Goal: Book appointment/travel/reservation

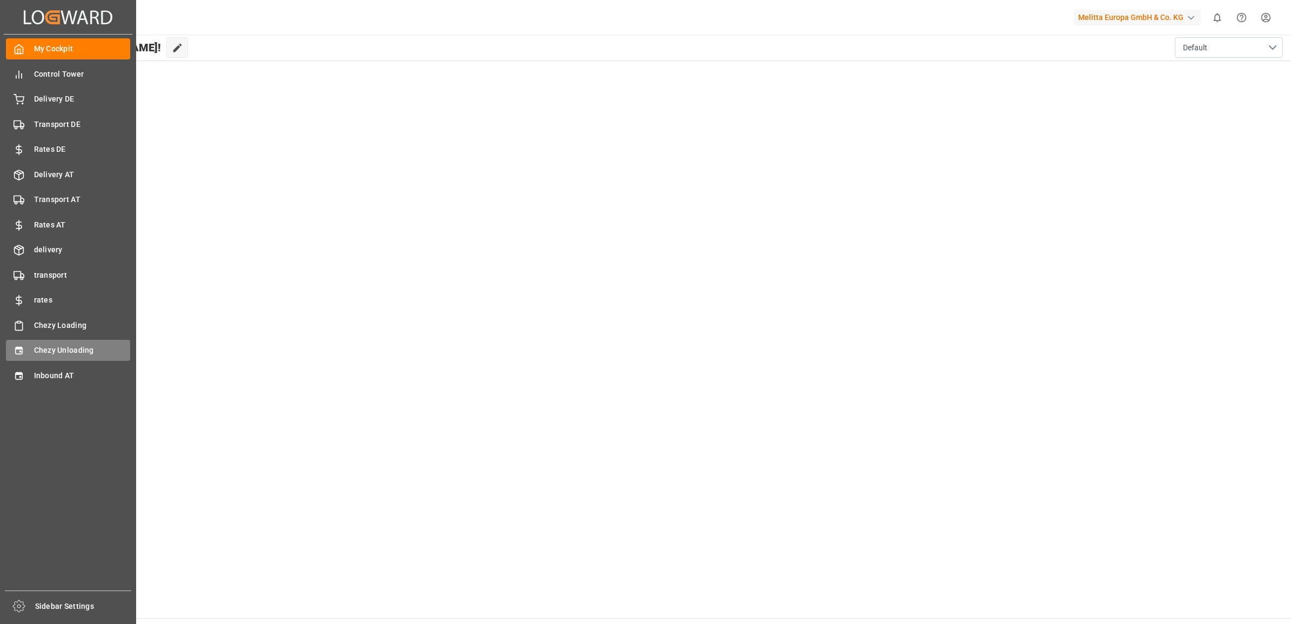
click at [22, 345] on icon at bounding box center [19, 350] width 11 height 11
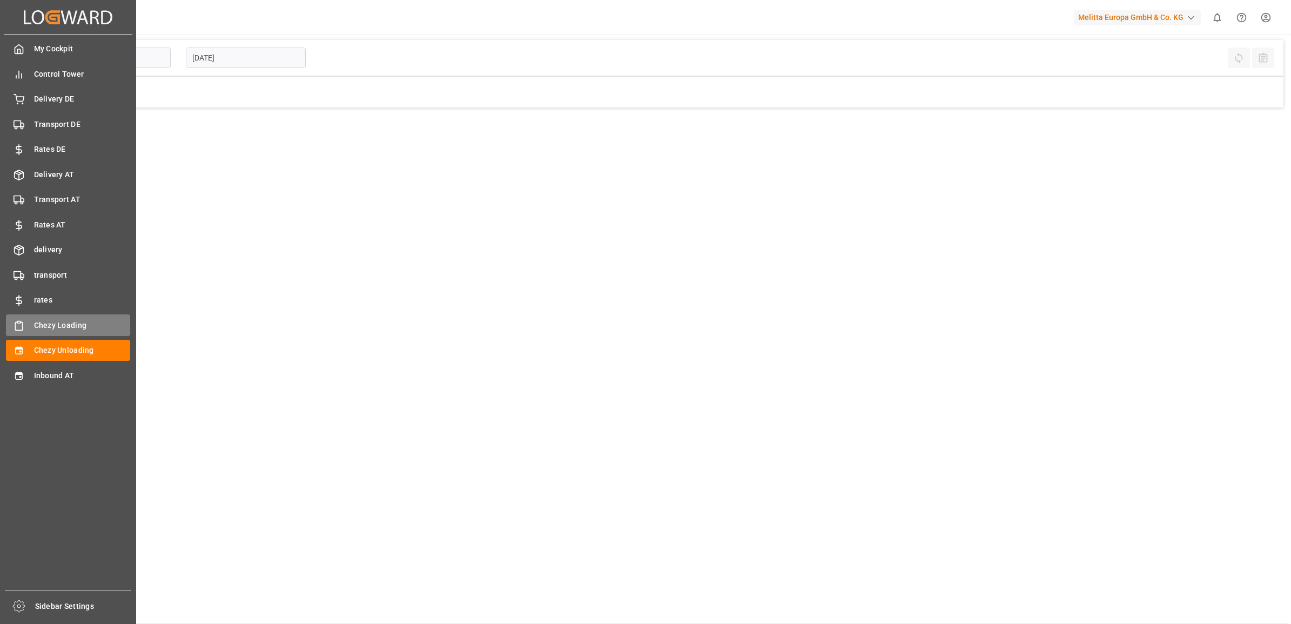
type input "Chezy Unloading"
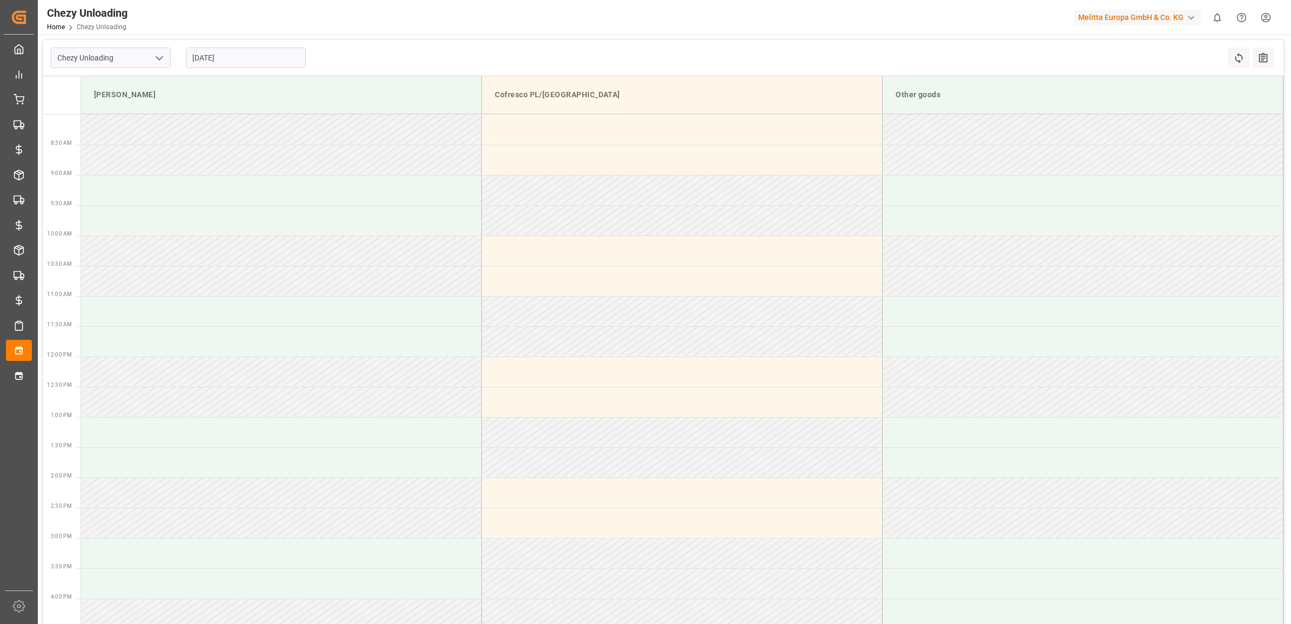
click at [254, 61] on input "[DATE]" at bounding box center [246, 58] width 120 height 21
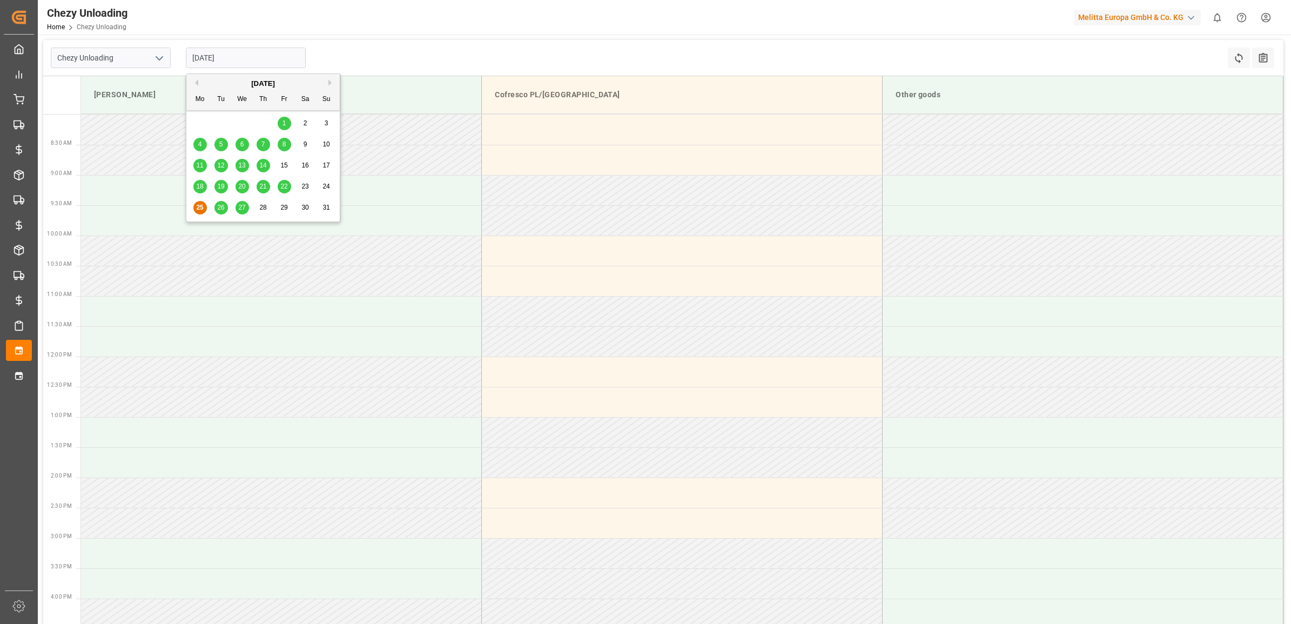
click at [218, 204] on span "26" at bounding box center [220, 208] width 7 height 8
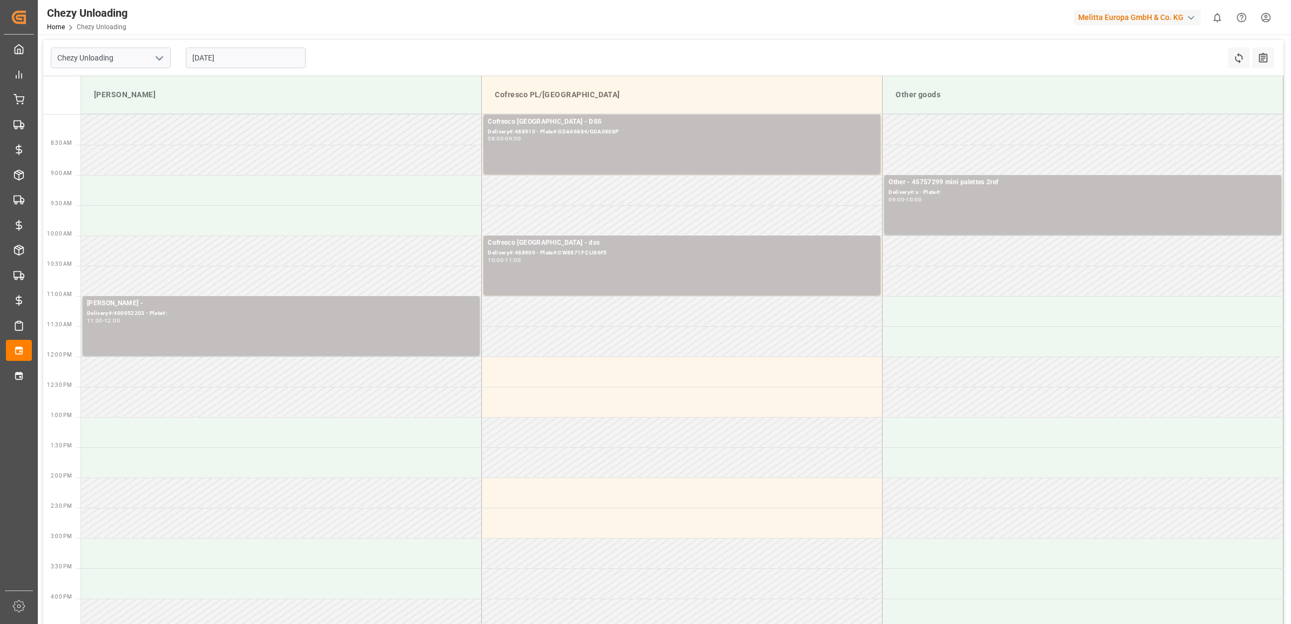
click at [217, 66] on input "[DATE]" at bounding box center [246, 58] width 120 height 21
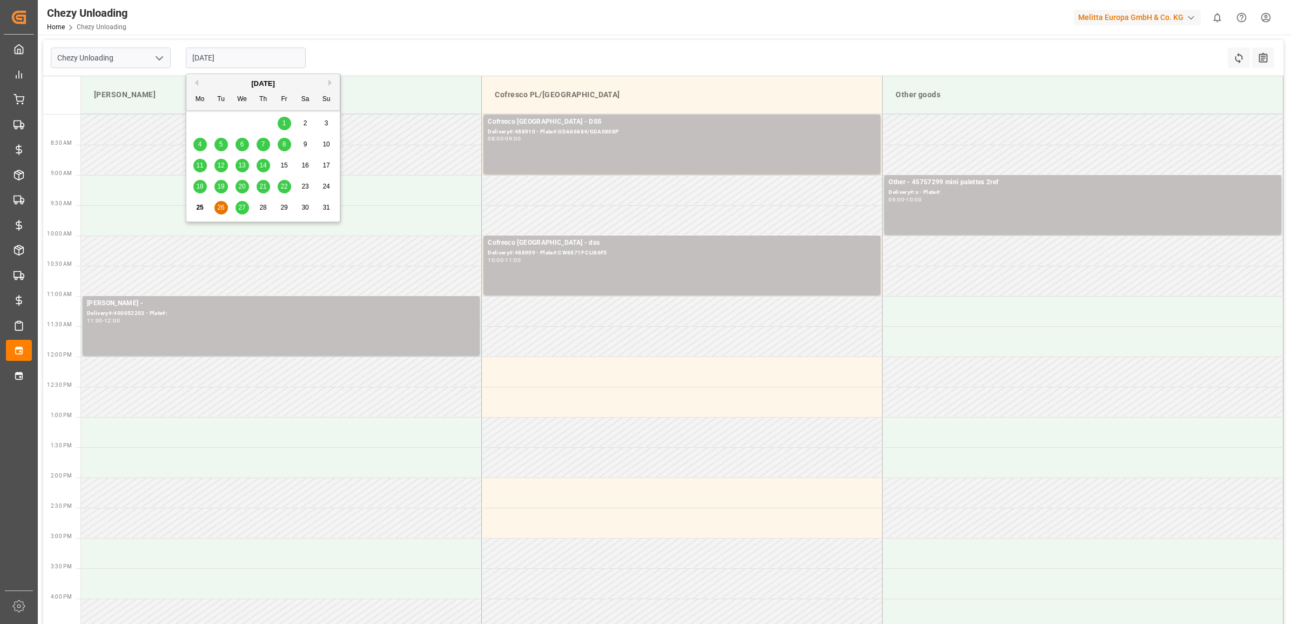
click at [236, 207] on div "27" at bounding box center [243, 208] width 14 height 13
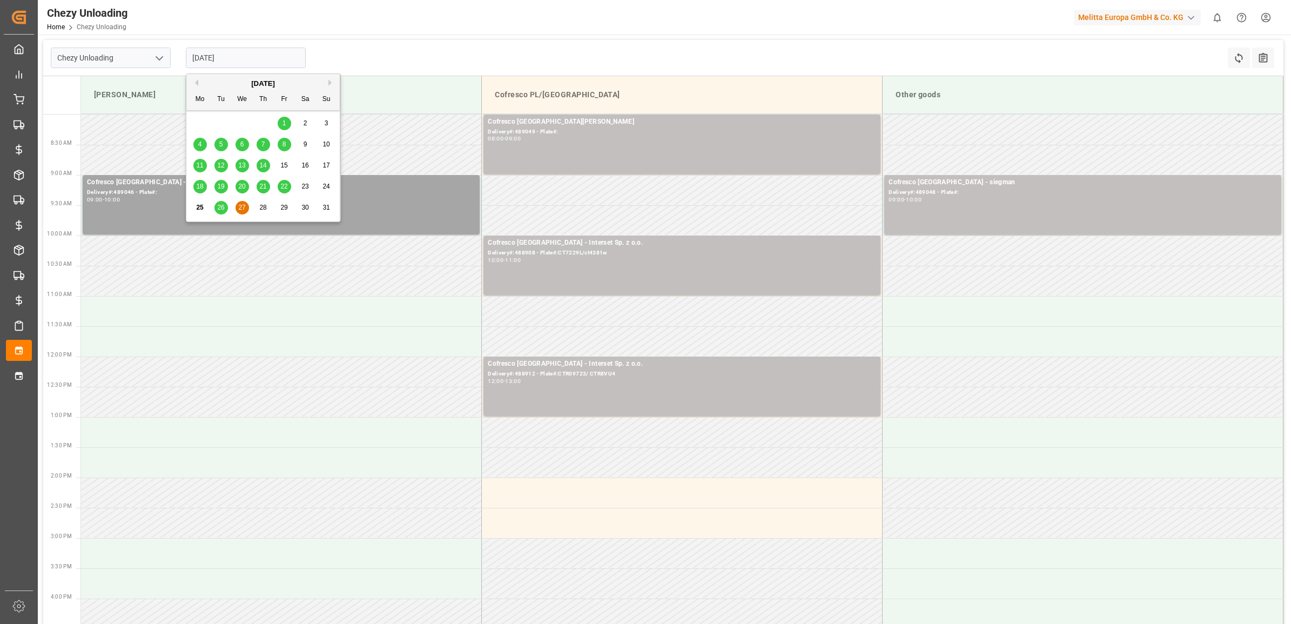
click at [242, 48] on input "[DATE]" at bounding box center [246, 58] width 120 height 21
click at [258, 209] on div "28" at bounding box center [264, 208] width 14 height 13
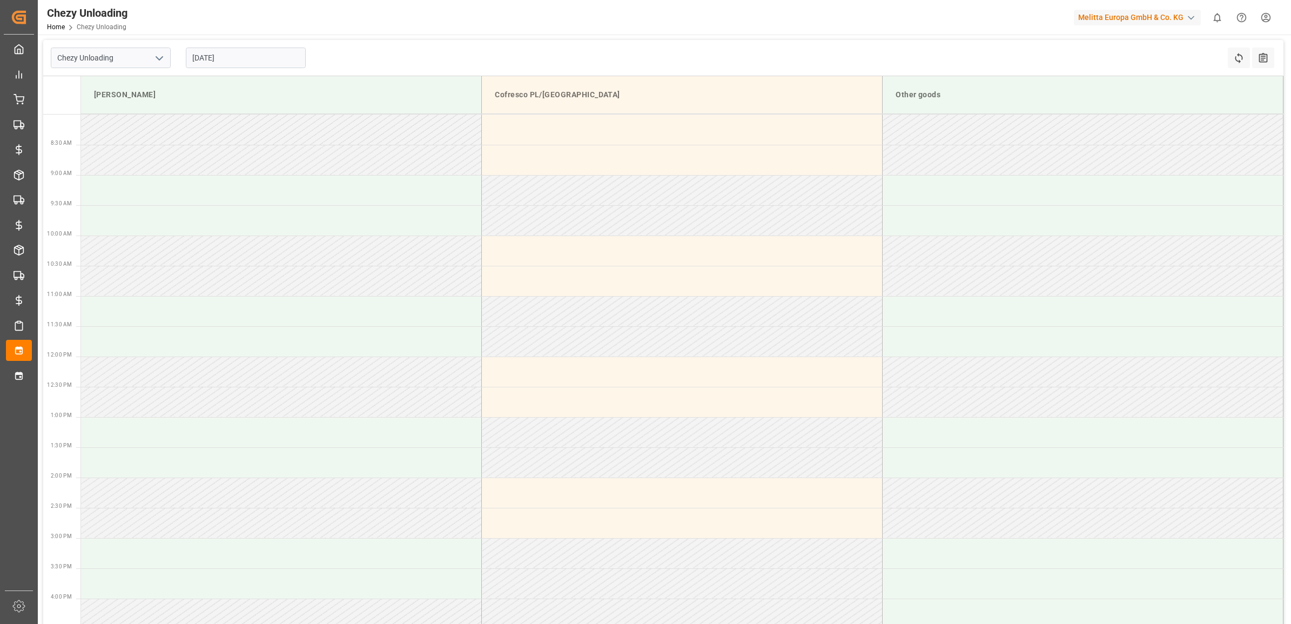
click at [252, 68] on div "[DATE]" at bounding box center [245, 58] width 135 height 36
click at [252, 64] on input "[DATE]" at bounding box center [246, 58] width 120 height 21
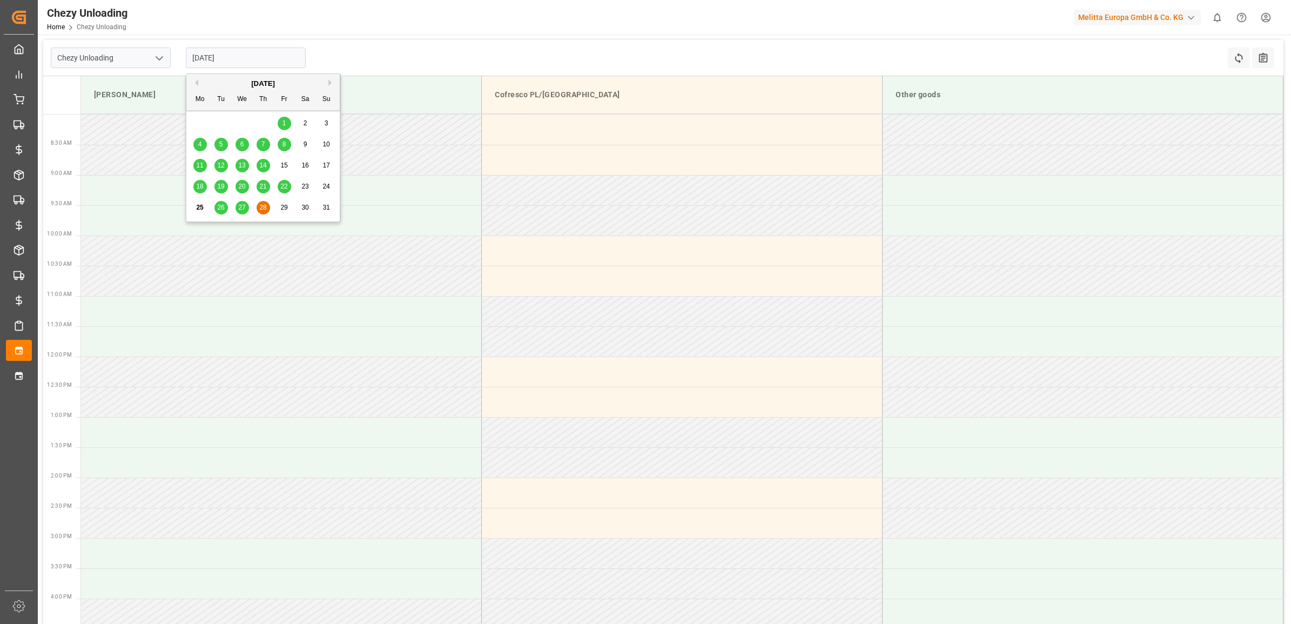
click at [284, 211] on span "29" at bounding box center [283, 208] width 7 height 8
type input "29.08.2025"
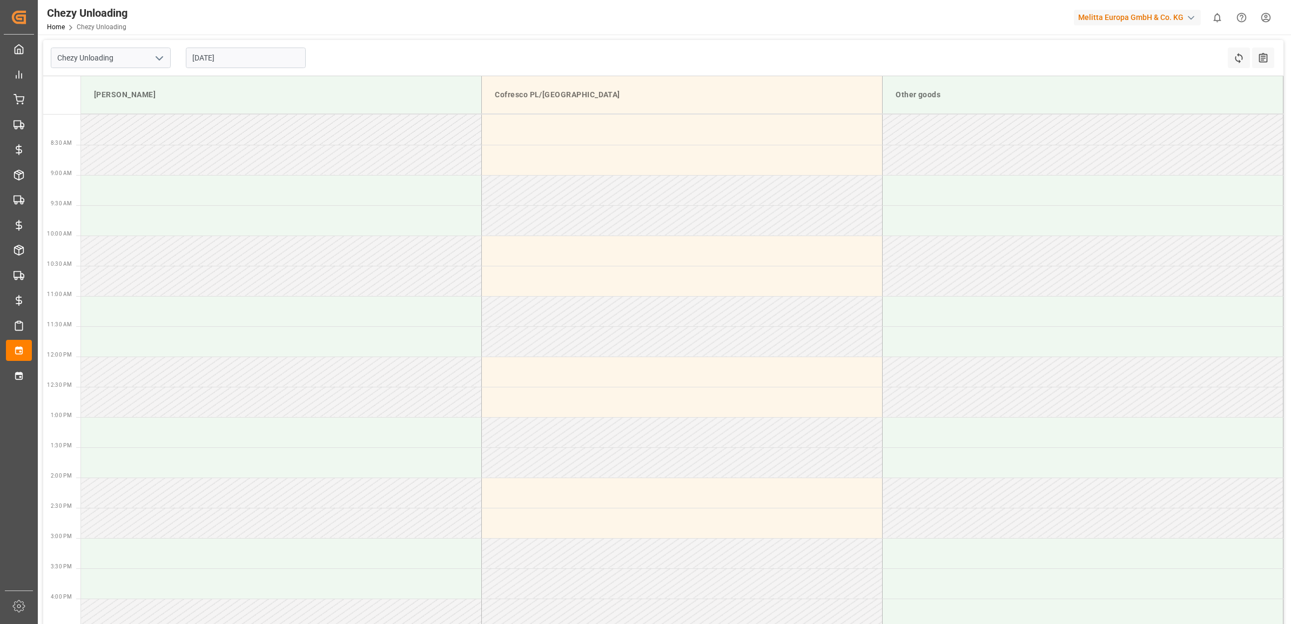
click at [256, 77] on td "[PERSON_NAME]" at bounding box center [281, 95] width 401 height 38
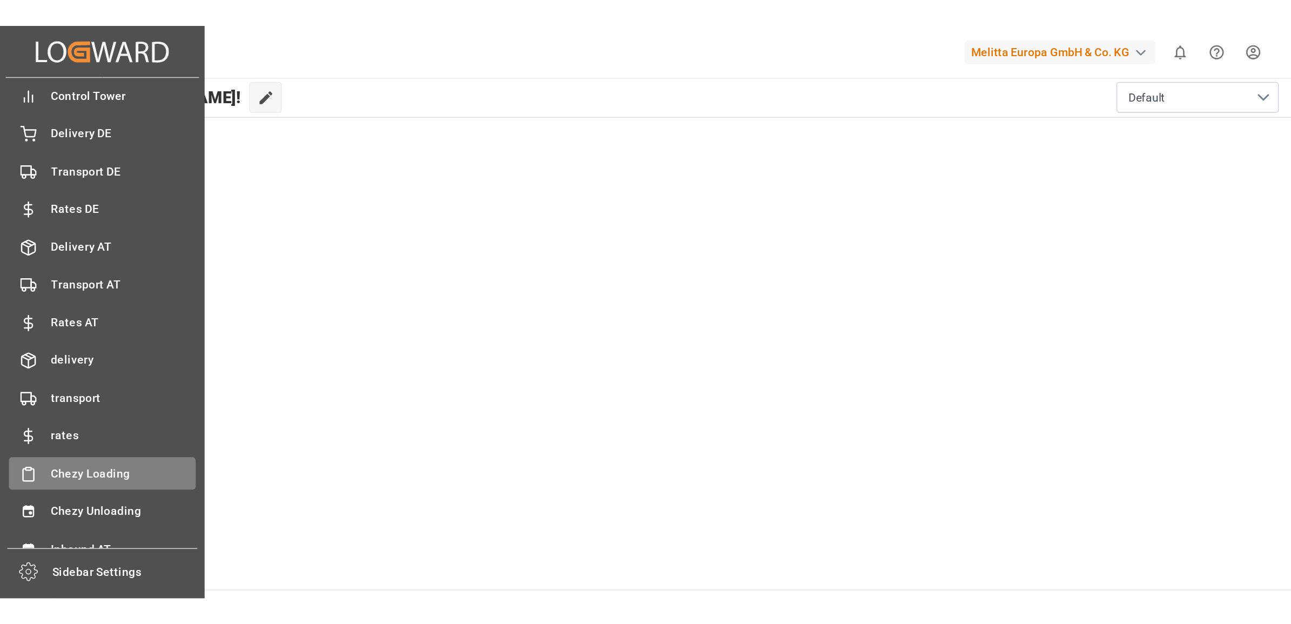
scroll to position [42, 0]
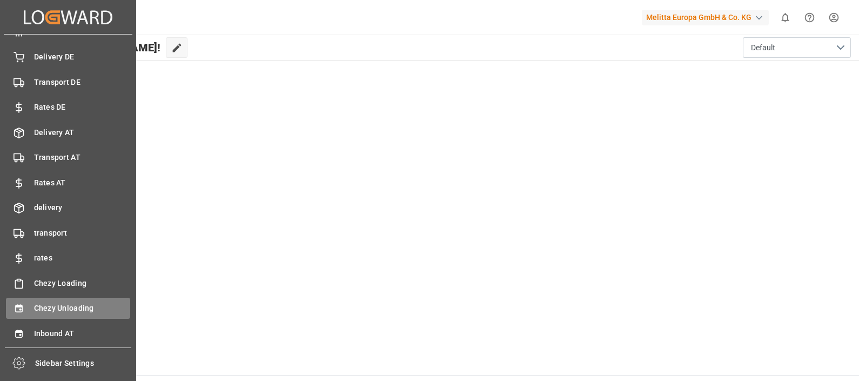
click at [56, 309] on span "Chezy Unloading" at bounding box center [82, 308] width 97 height 11
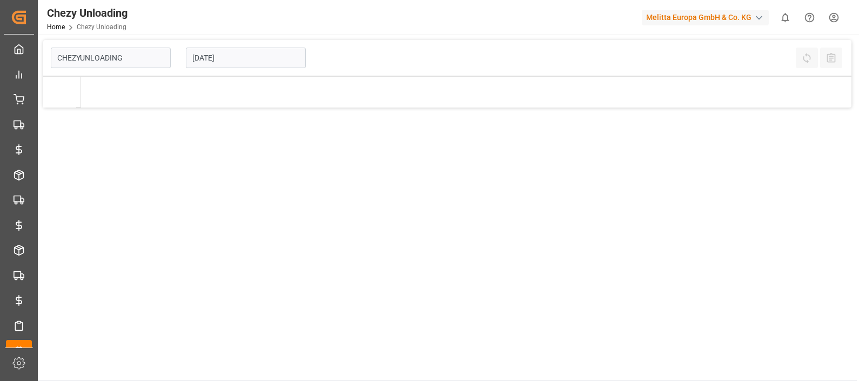
type input "Chezy Unloading"
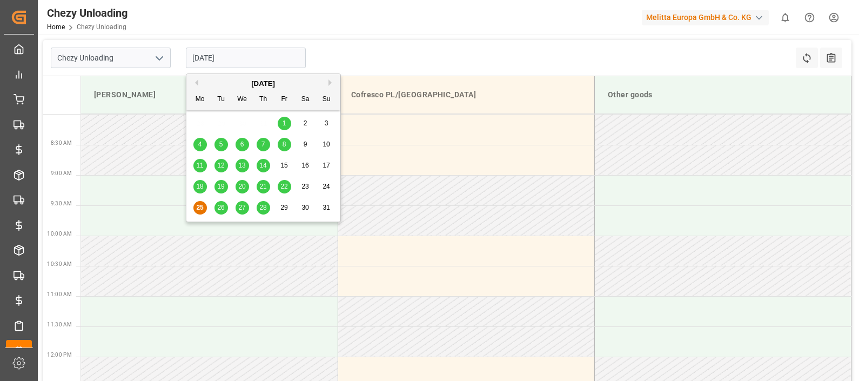
click at [271, 64] on input "[DATE]" at bounding box center [246, 58] width 120 height 21
click at [243, 206] on span "27" at bounding box center [241, 208] width 7 height 8
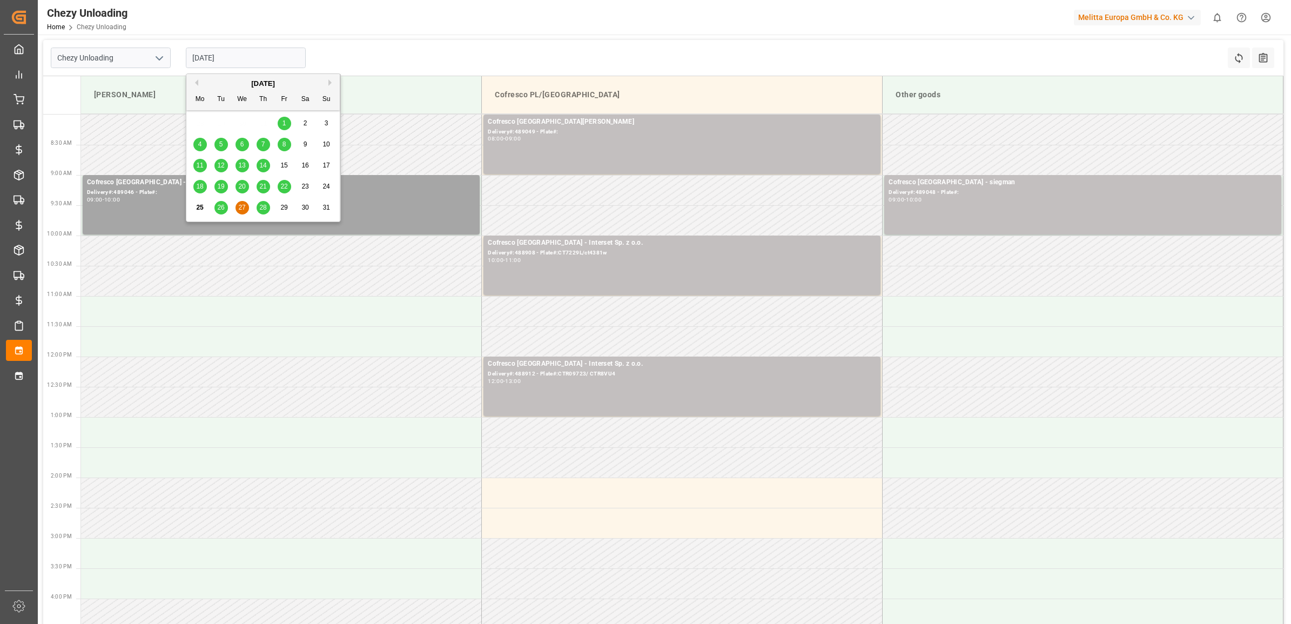
click at [234, 59] on input "[DATE]" at bounding box center [246, 58] width 120 height 21
click at [257, 211] on div "28" at bounding box center [264, 208] width 14 height 13
type input "[DATE]"
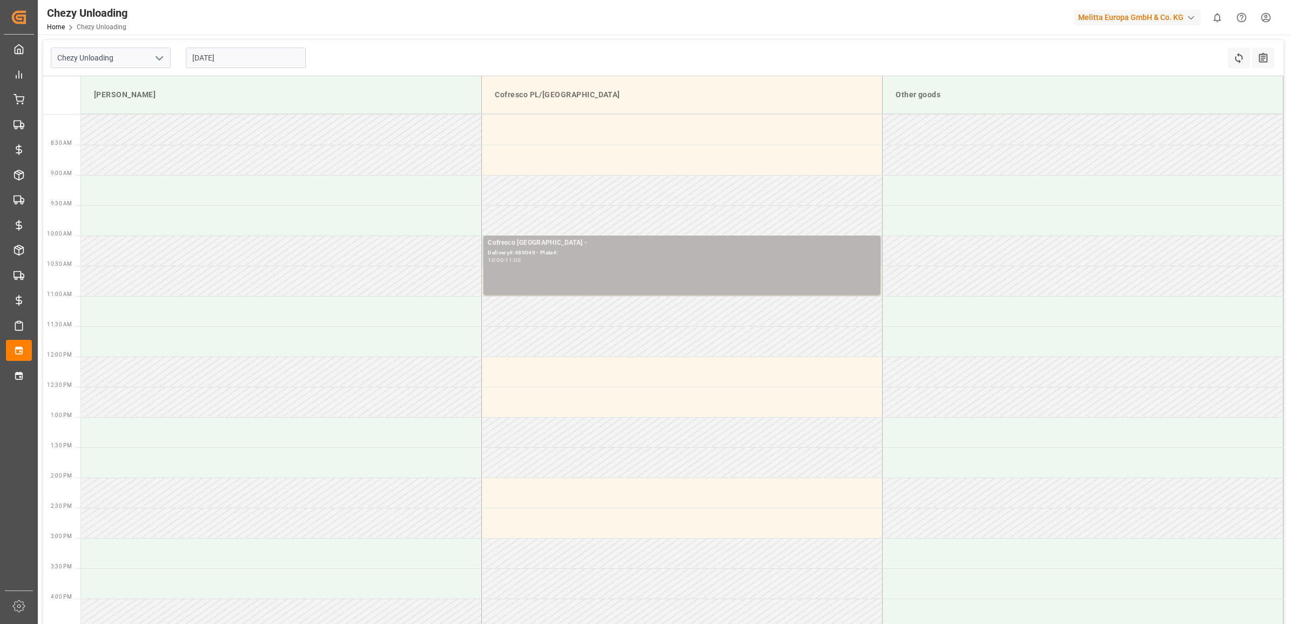
click at [544, 266] on div "Cofresco Poland - Delivery#:489049 - Plate#: 10:00 - 11:00" at bounding box center [682, 265] width 388 height 55
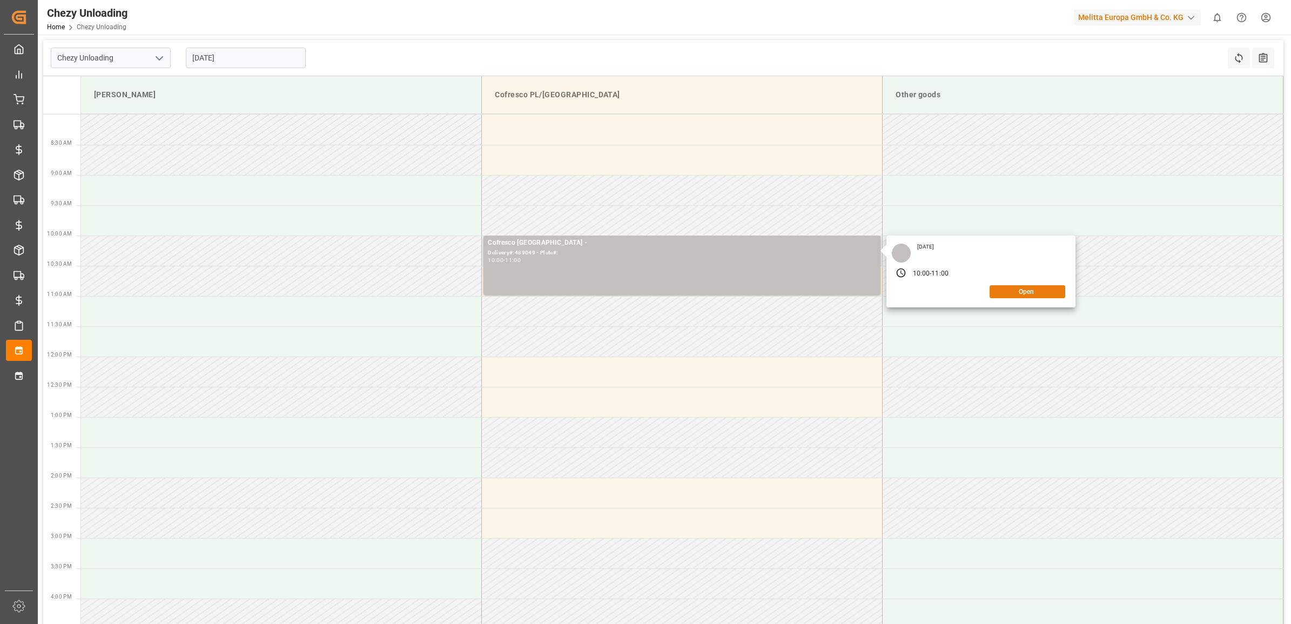
click at [858, 293] on button "Open" at bounding box center [1028, 291] width 76 height 13
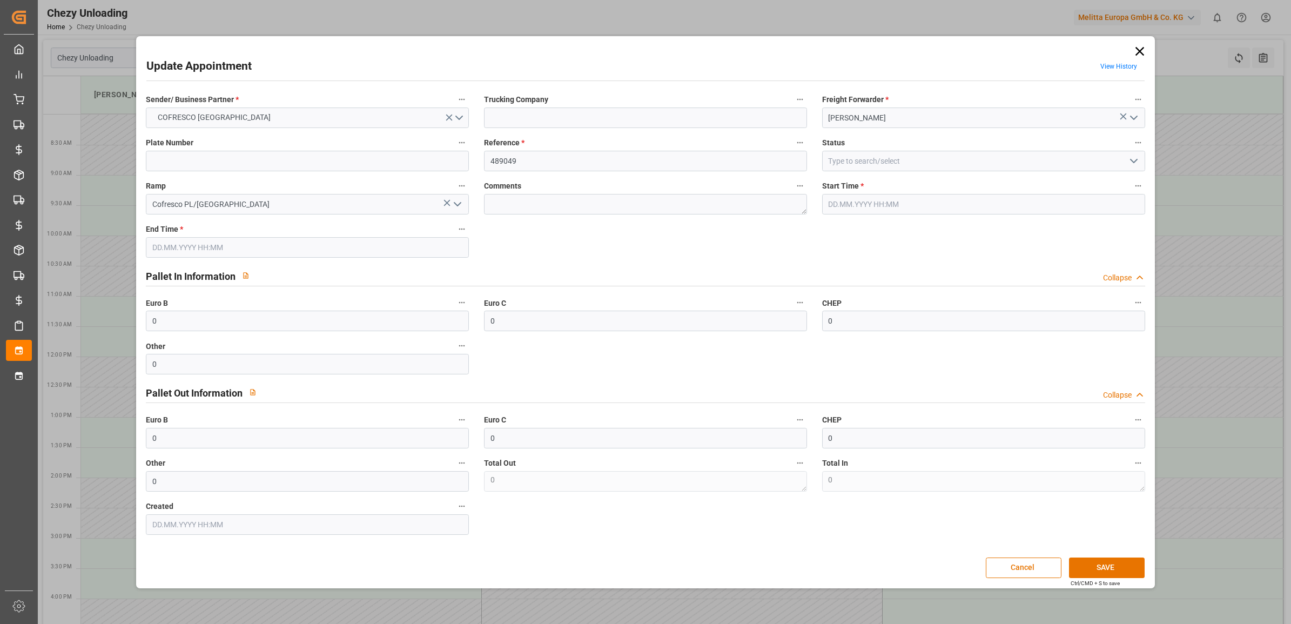
type input "28.08.2025 10:00"
type input "28.08.2025 11:00"
type input "25.08.2025 06:52"
click at [554, 120] on input at bounding box center [645, 118] width 323 height 21
type input "Siegmann"
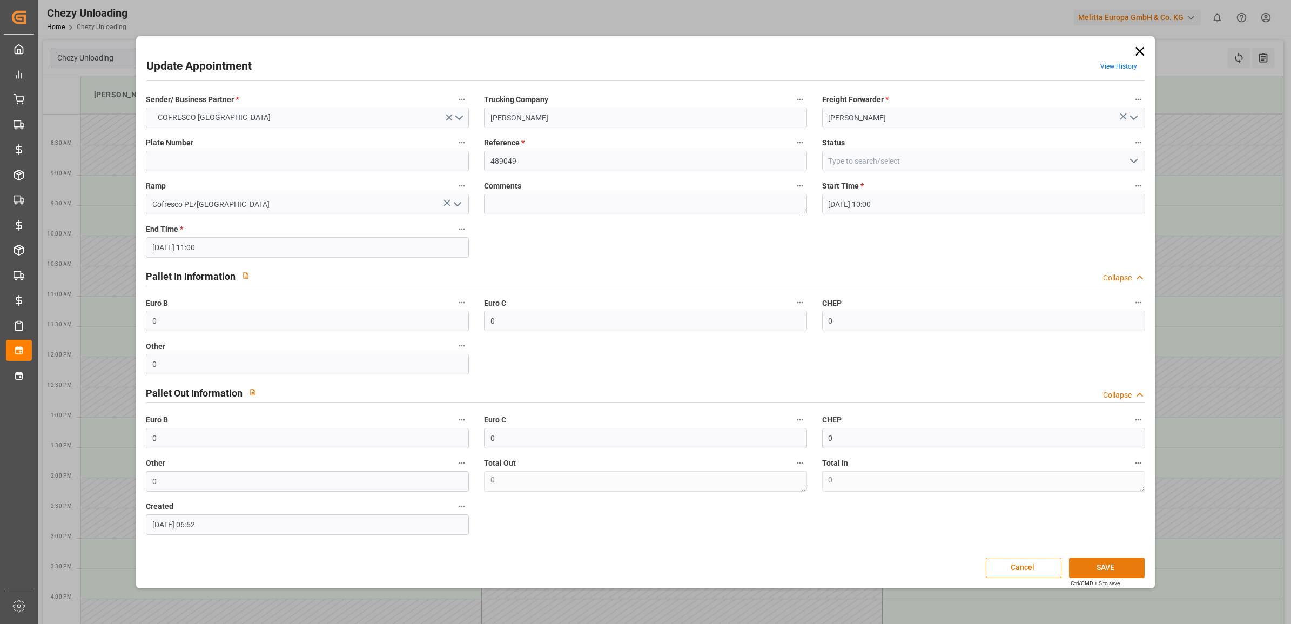
click at [858, 380] on button "SAVE" at bounding box center [1107, 568] width 76 height 21
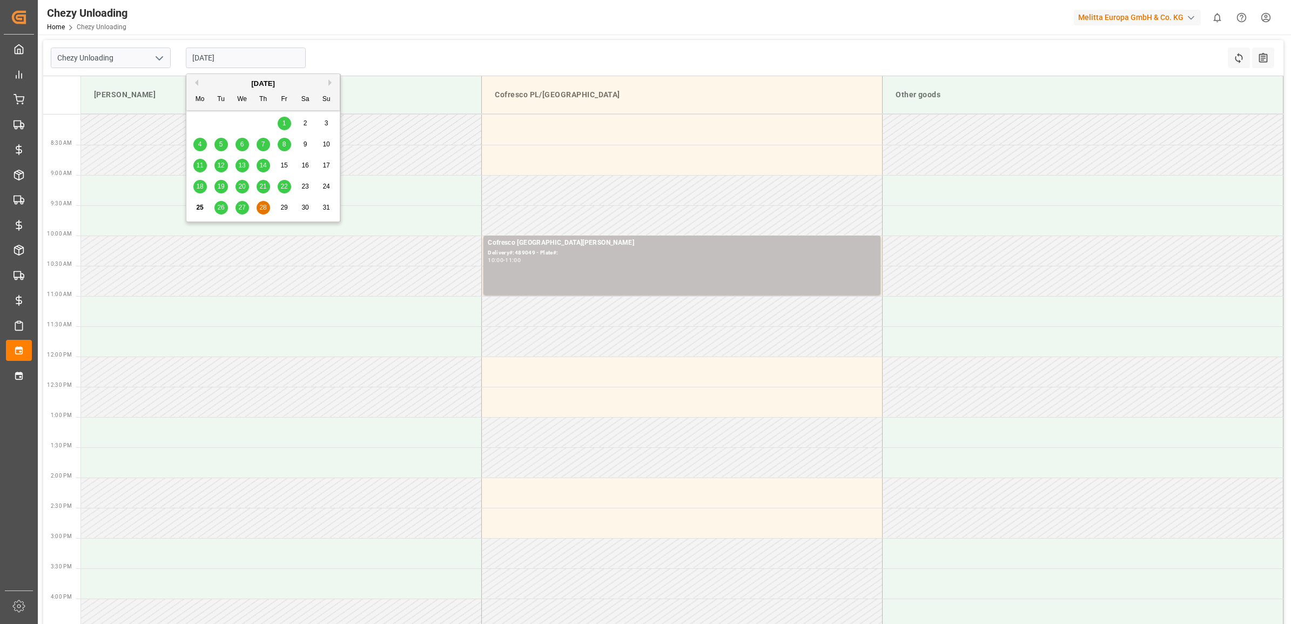
click at [254, 49] on input "[DATE]" at bounding box center [246, 58] width 120 height 21
click at [244, 211] on span "27" at bounding box center [241, 208] width 7 height 8
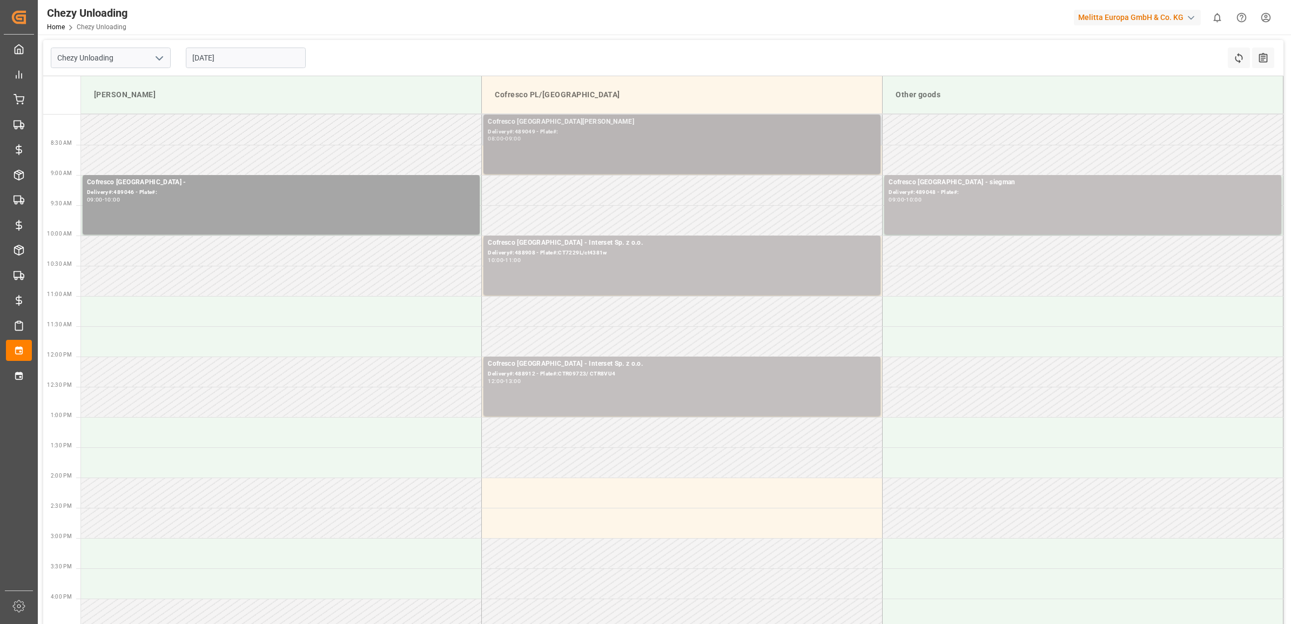
click at [545, 134] on div "Delivery#:489049 - Plate#:" at bounding box center [682, 131] width 388 height 9
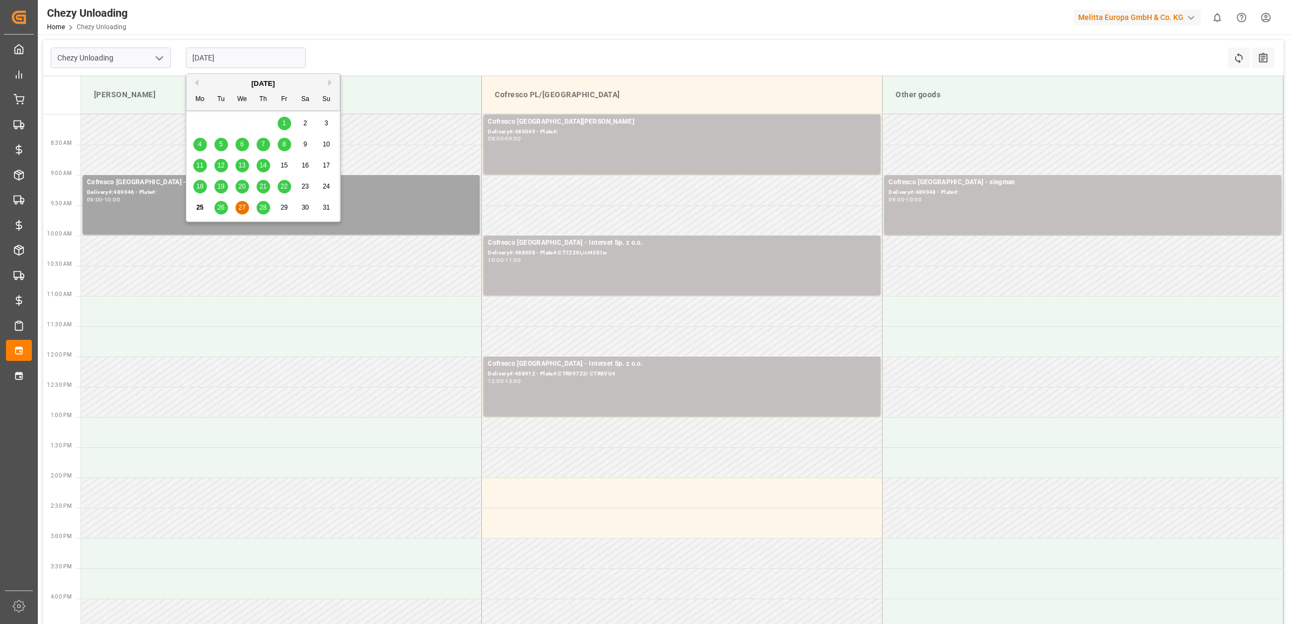
click at [247, 48] on input "[DATE]" at bounding box center [246, 58] width 120 height 21
click at [255, 208] on div "25 26 27 28 29 30 31" at bounding box center [263, 207] width 147 height 21
click at [257, 205] on div "28" at bounding box center [264, 208] width 14 height 13
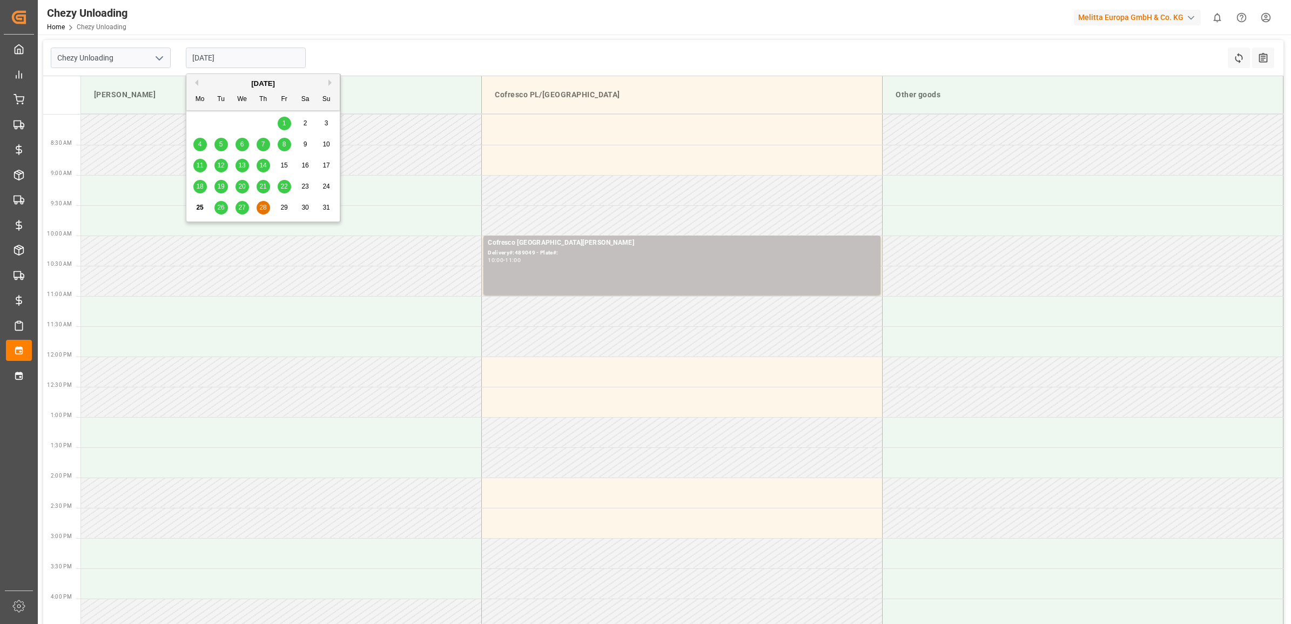
click at [228, 49] on input "[DATE]" at bounding box center [246, 58] width 120 height 21
click at [245, 209] on span "27" at bounding box center [241, 208] width 7 height 8
type input "[DATE]"
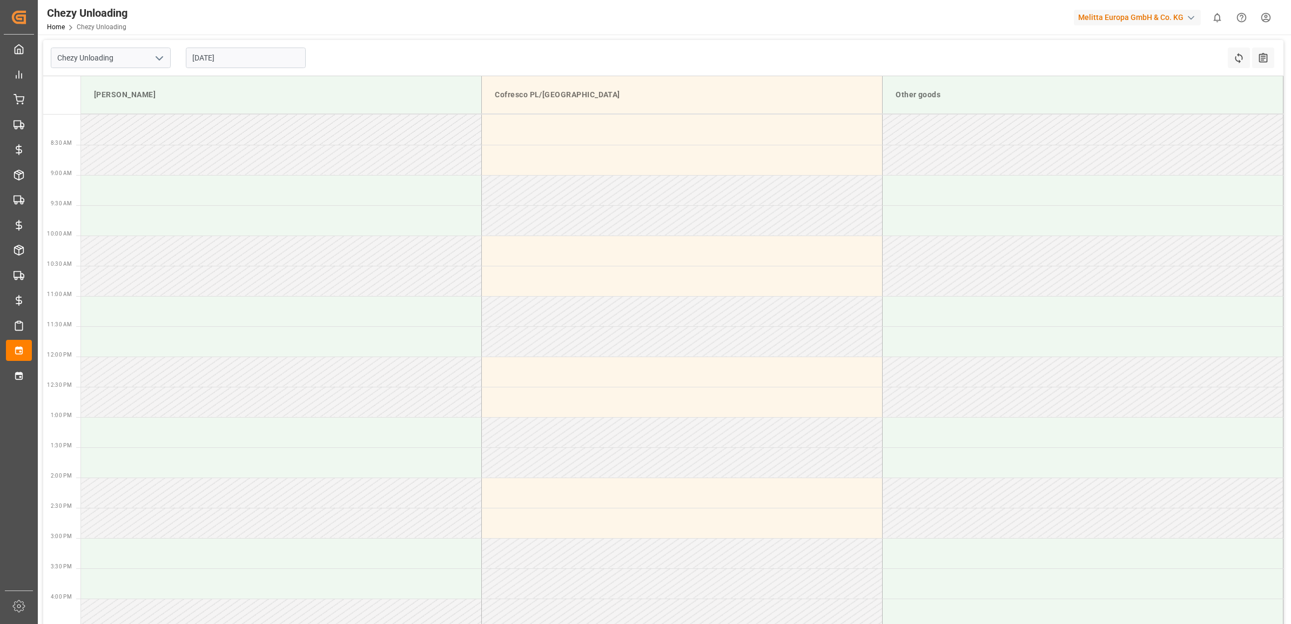
click at [249, 53] on input "[DATE]" at bounding box center [246, 58] width 120 height 21
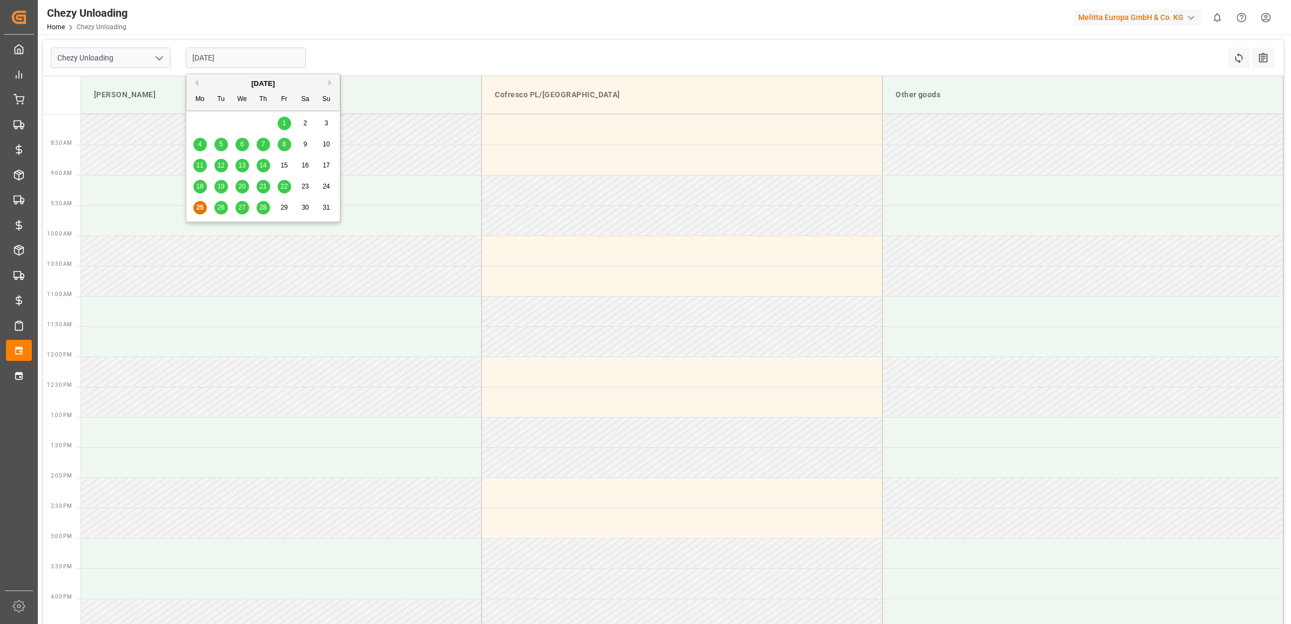
click at [246, 209] on div "27" at bounding box center [243, 208] width 14 height 13
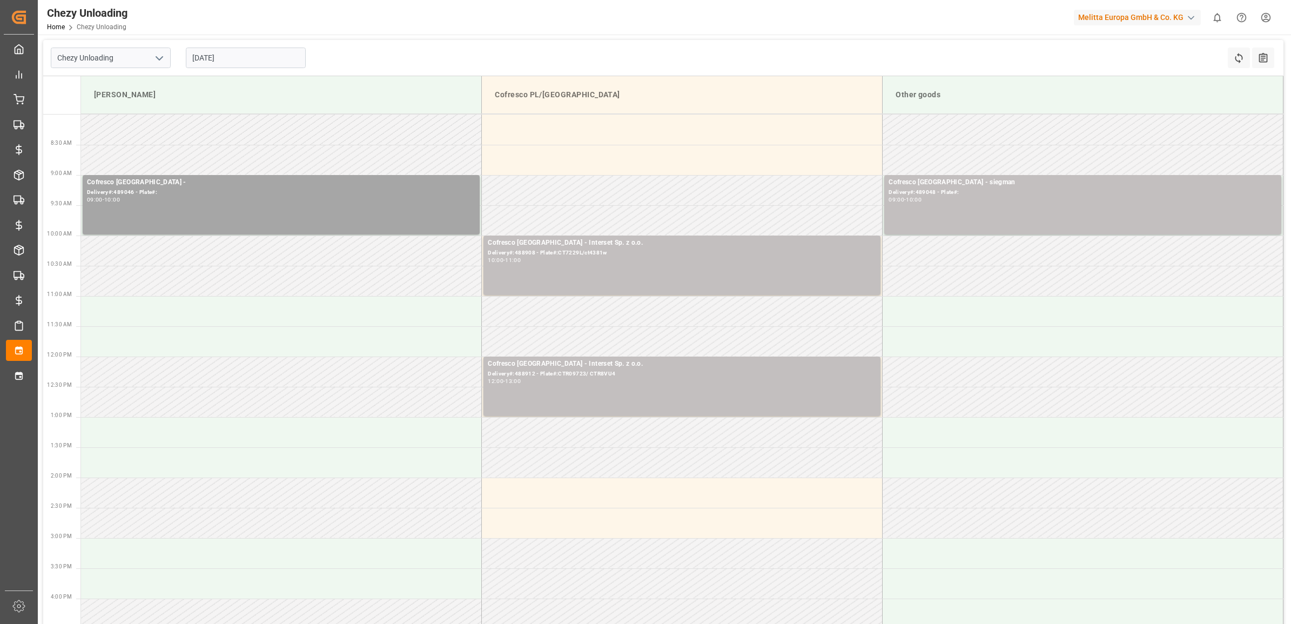
click at [274, 53] on input "[DATE]" at bounding box center [246, 58] width 120 height 21
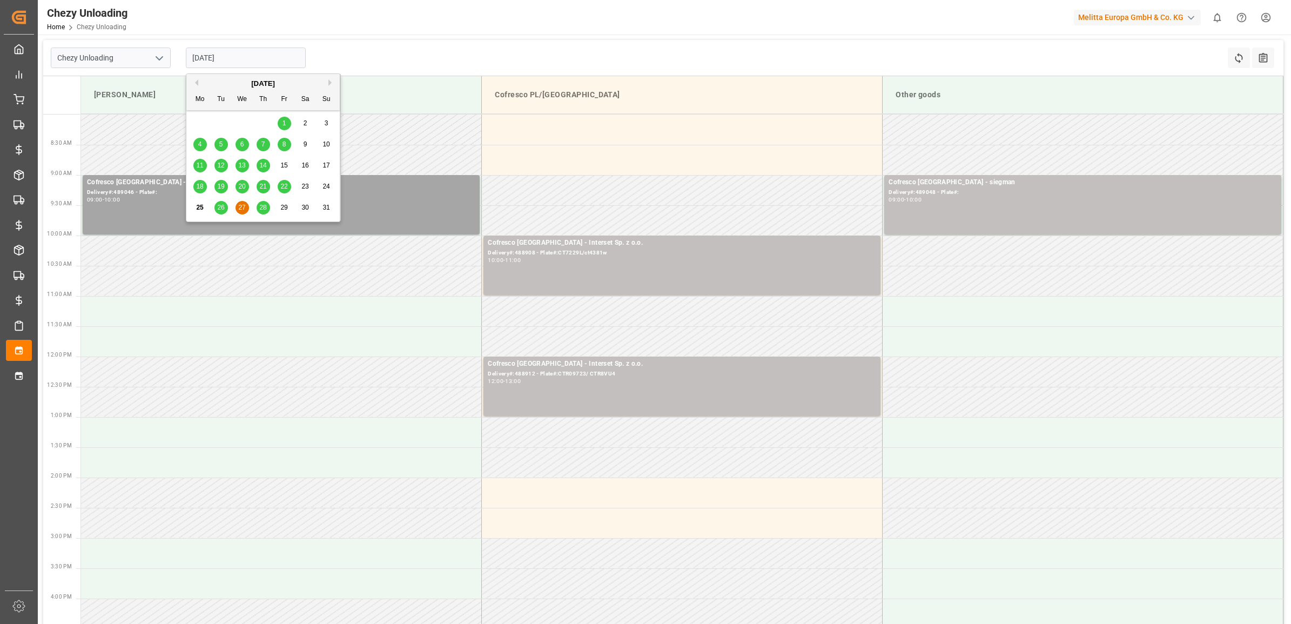
click at [265, 206] on span "28" at bounding box center [262, 208] width 7 height 8
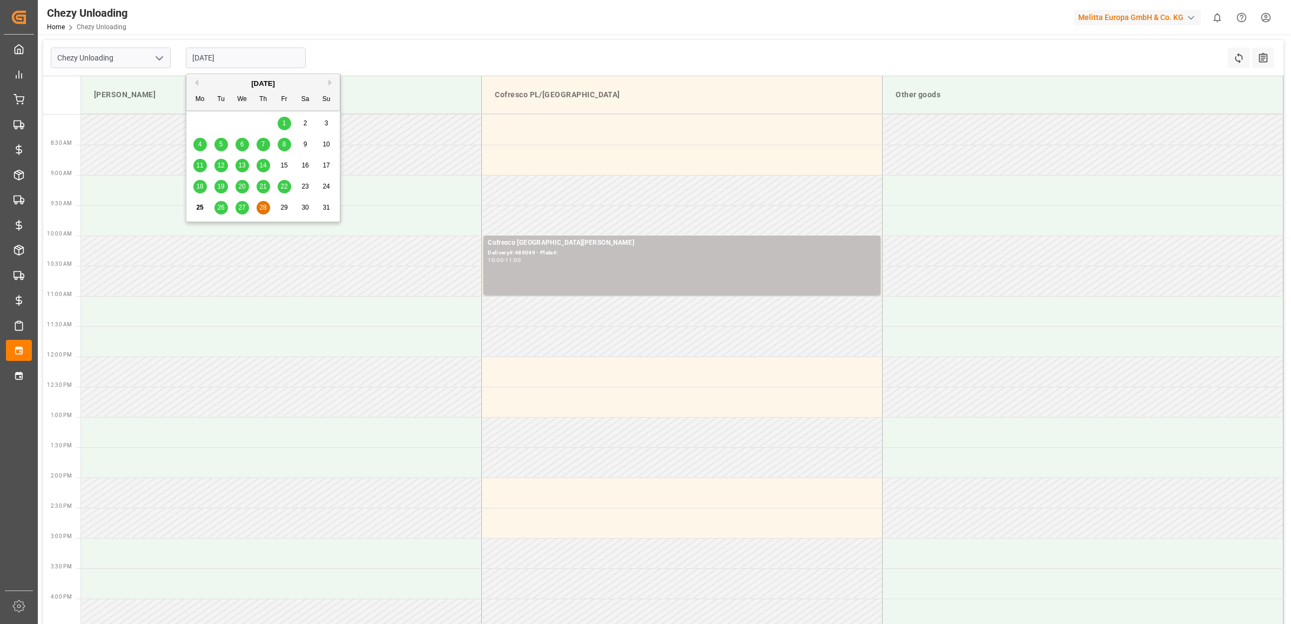
click at [235, 56] on input "[DATE]" at bounding box center [246, 58] width 120 height 21
click at [220, 212] on div "26" at bounding box center [221, 208] width 14 height 13
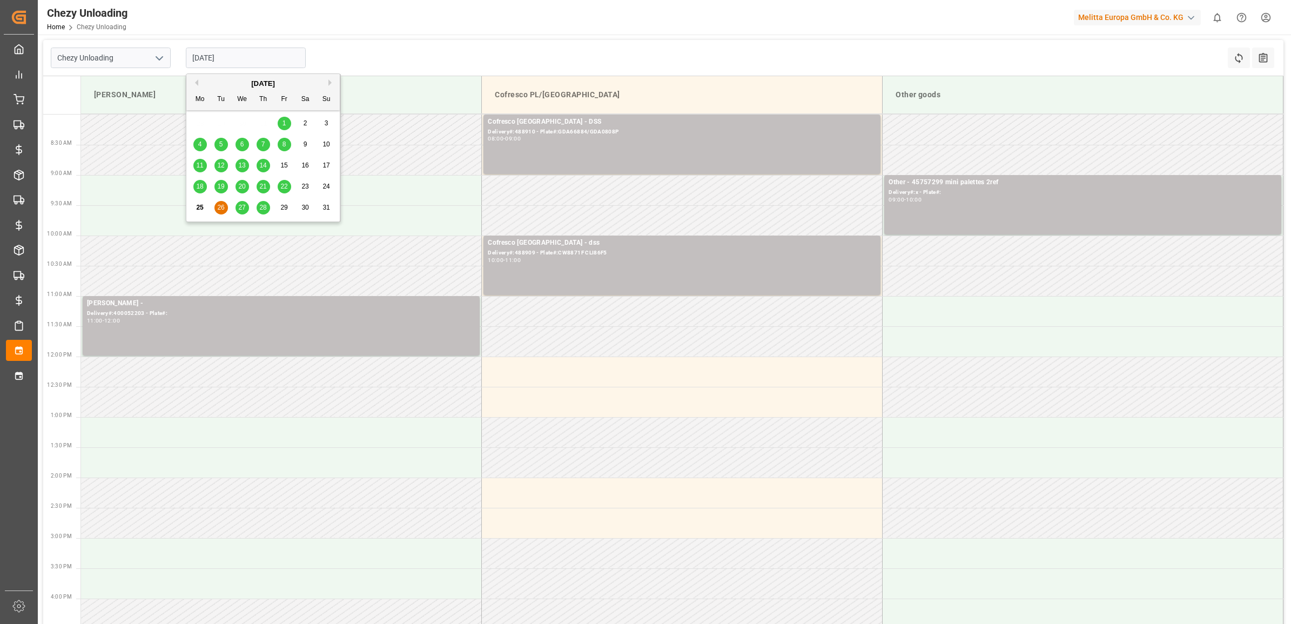
click at [246, 57] on input "[DATE]" at bounding box center [246, 58] width 120 height 21
click at [265, 214] on div "25 26 27 28 29 30 31" at bounding box center [263, 207] width 147 height 21
click at [265, 209] on span "28" at bounding box center [262, 208] width 7 height 8
type input "[DATE]"
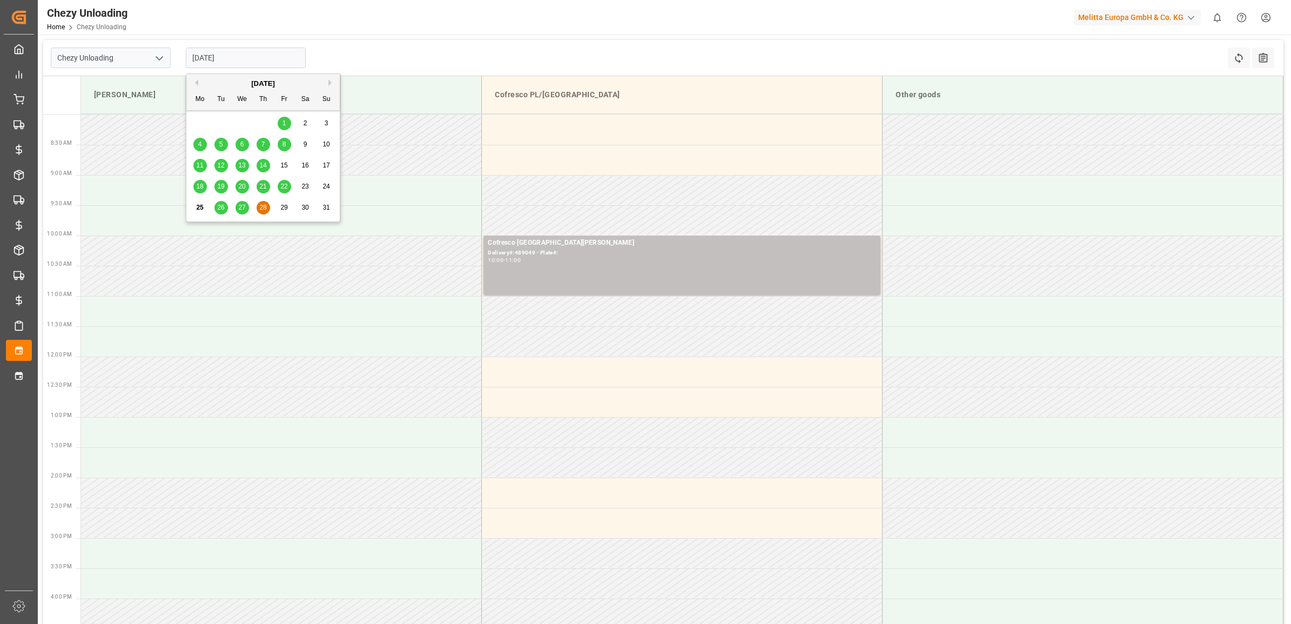
click at [249, 63] on input "[DATE]" at bounding box center [246, 58] width 120 height 21
click at [348, 42] on div "Chezy Unloading [DATE] Refresh Time Slots All Audits" at bounding box center [663, 58] width 1240 height 36
